Goal: Navigation & Orientation: Find specific page/section

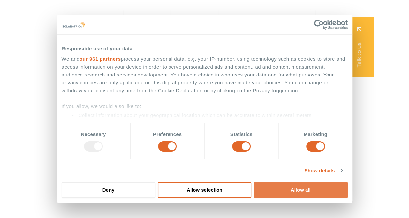
click at [289, 190] on button "Allow all" at bounding box center [301, 190] width 94 height 16
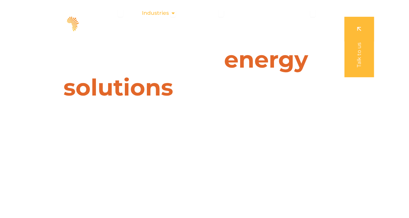
click at [166, 15] on span "Industries" at bounding box center [155, 13] width 27 height 8
